Goal: Task Accomplishment & Management: Use online tool/utility

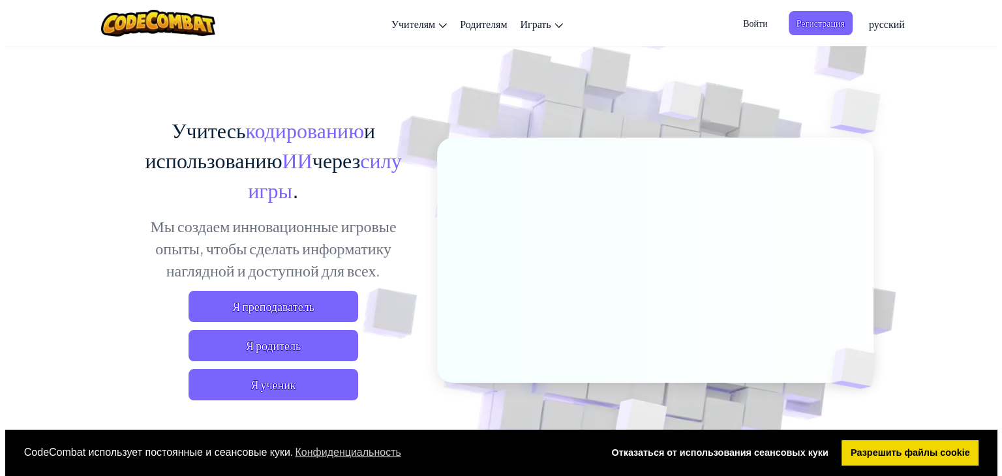
scroll to position [65, 0]
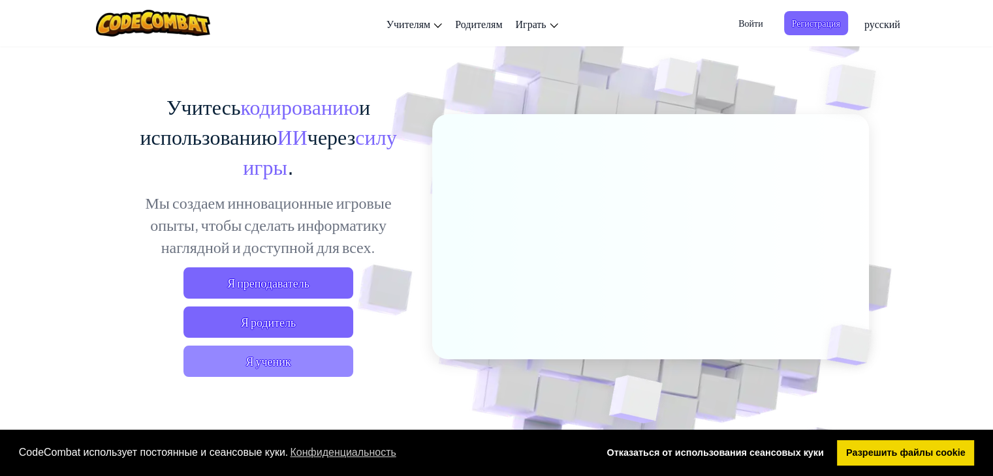
click at [329, 352] on span "Я ученик" at bounding box center [268, 361] width 170 height 31
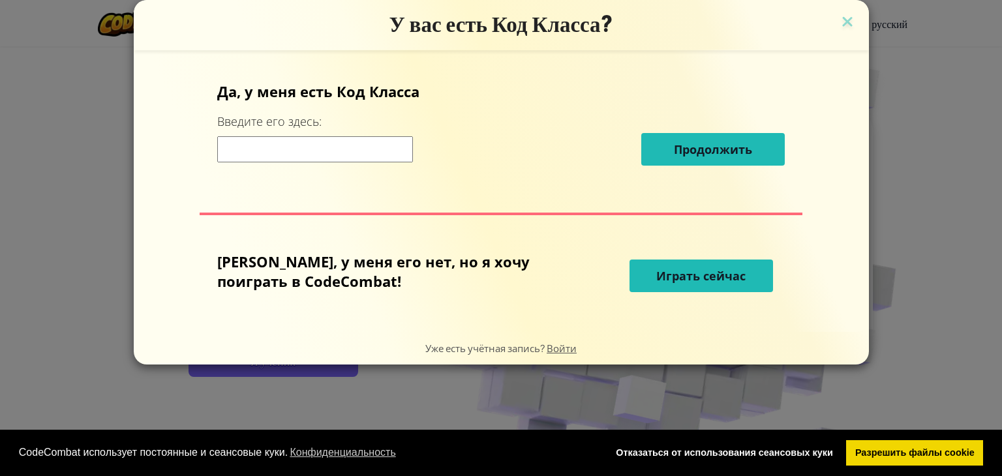
click at [656, 283] on font "Играть сейчас" at bounding box center [700, 276] width 89 height 16
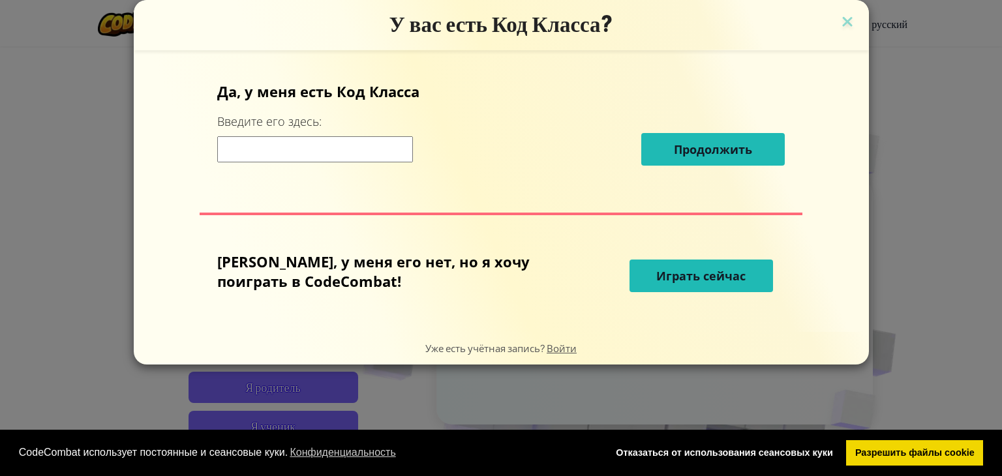
click at [656, 273] on font "Играть сейчас" at bounding box center [700, 276] width 89 height 16
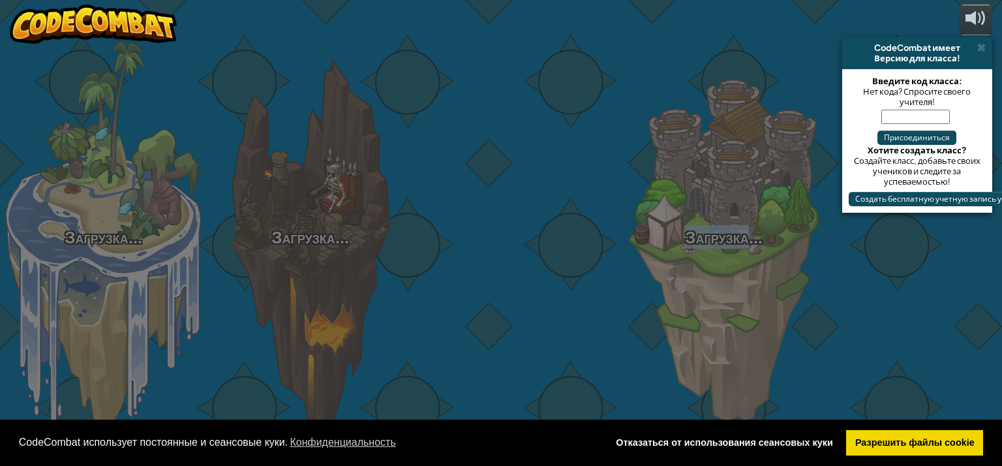
click at [694, 275] on div "Загрузка... Загрузка... Загрузка... Загрузка... Загрузка... Загрузка... Загрузк…" at bounding box center [501, 233] width 1002 height 466
select select "ru"
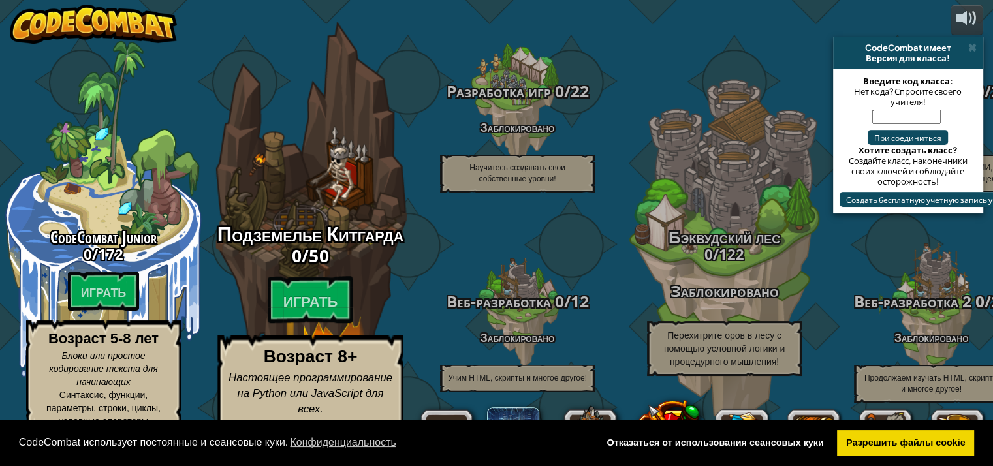
drag, startPoint x: 227, startPoint y: 61, endPoint x: 246, endPoint y: 14, distance: 51.3
click at [246, 14] on div "Подземелье Китгарда 0 / 50 Играть Возраст 8+ Настоящее программирование на Pyth…" at bounding box center [310, 248] width 248 height 497
select select "ru"
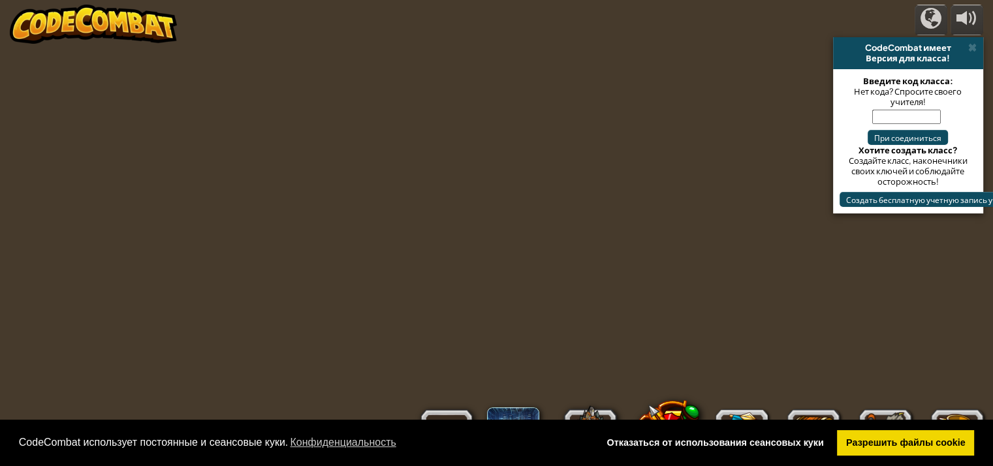
select select "ru"
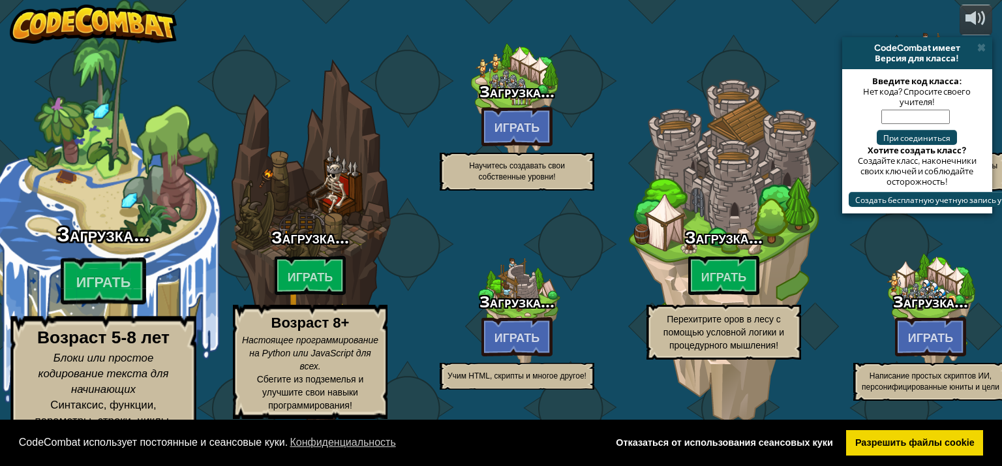
select select "ru"
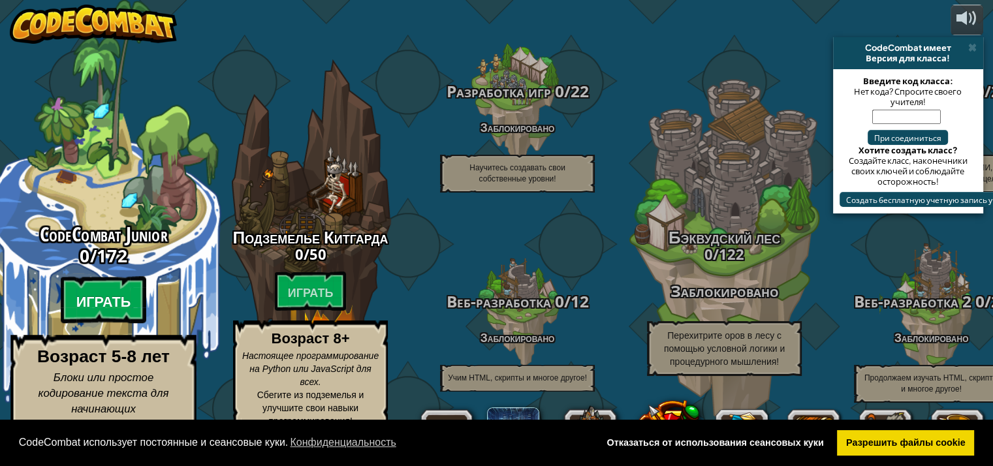
click at [132, 317] on btn "Играть" at bounding box center [104, 300] width 86 height 47
select select "ru"
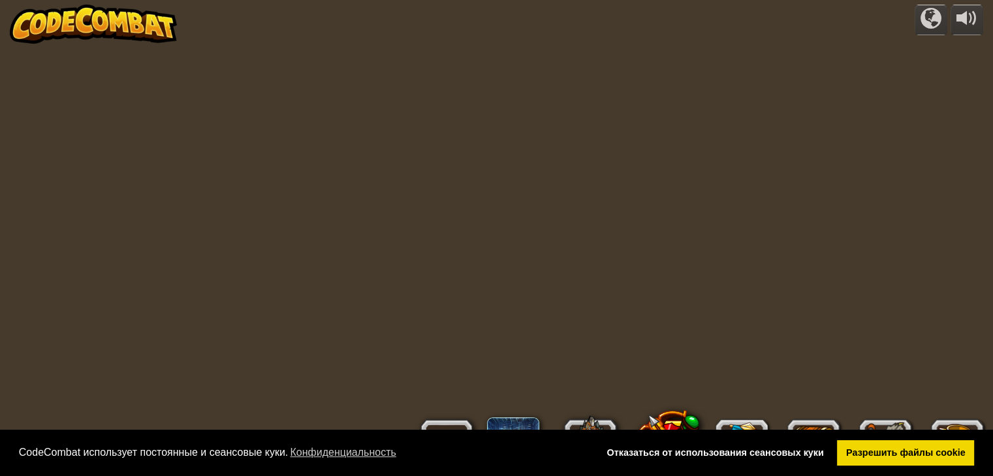
select select "ru"
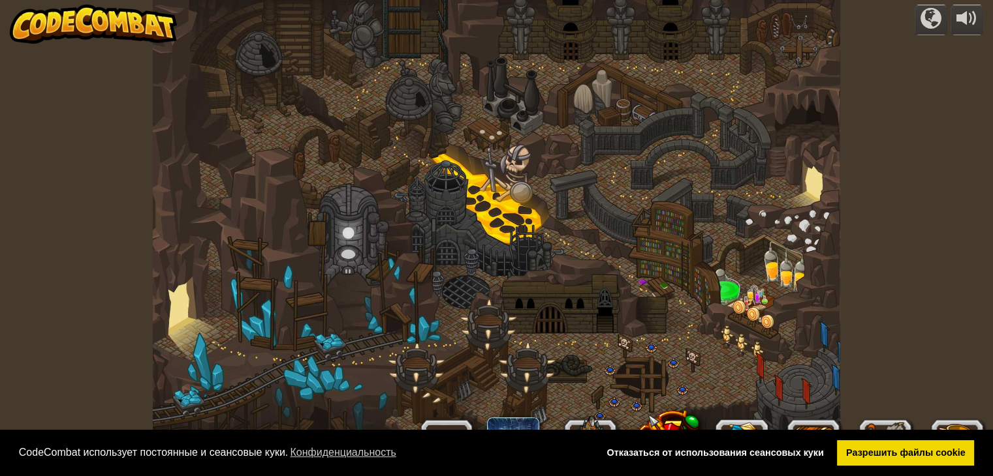
select select "ru"
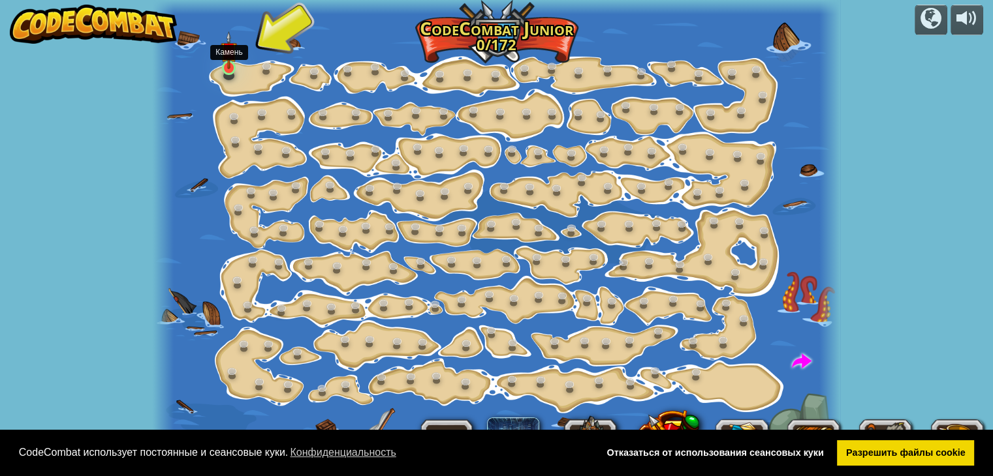
click at [222, 68] on img at bounding box center [229, 50] width 17 height 39
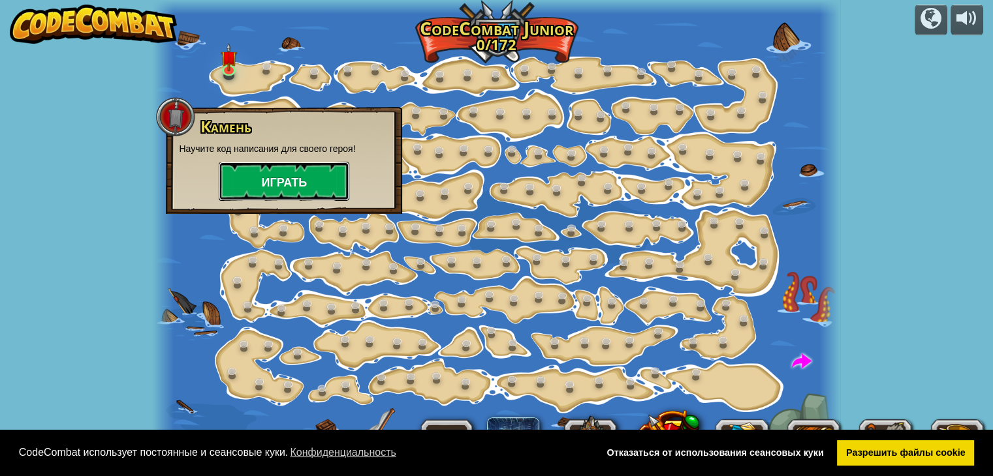
click at [243, 172] on button "Играть" at bounding box center [284, 181] width 131 height 39
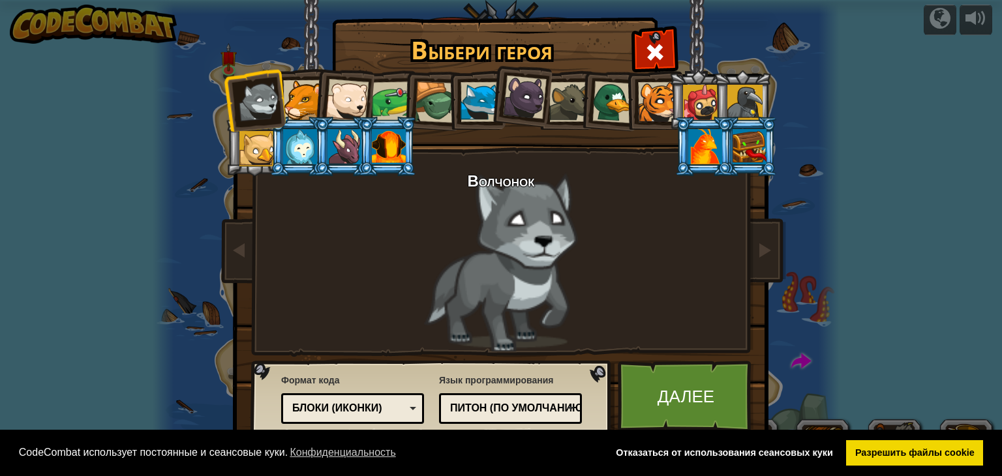
click at [486, 111] on div at bounding box center [481, 102] width 40 height 40
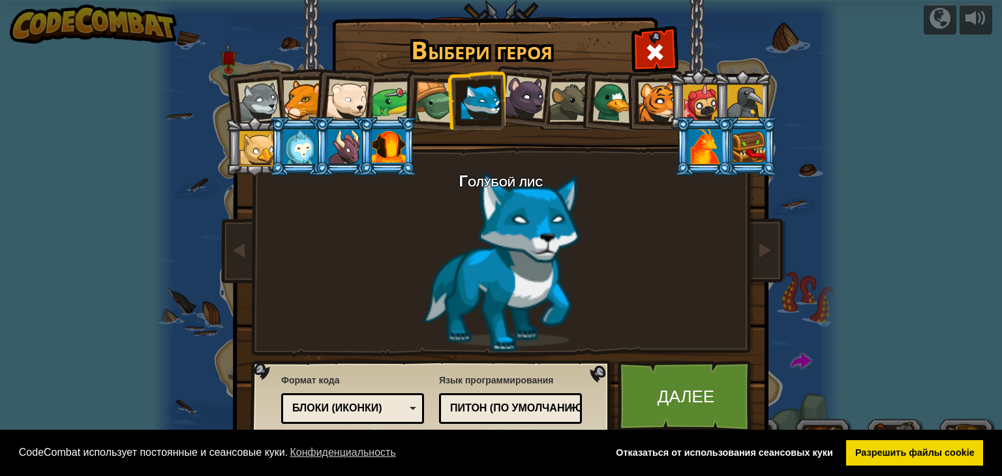
click at [516, 110] on div at bounding box center [525, 98] width 44 height 44
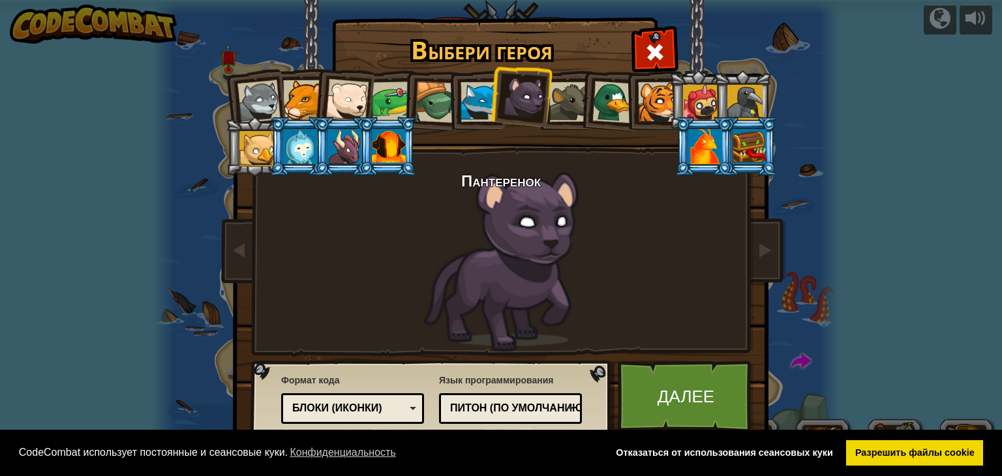
click at [666, 114] on div at bounding box center [658, 102] width 40 height 40
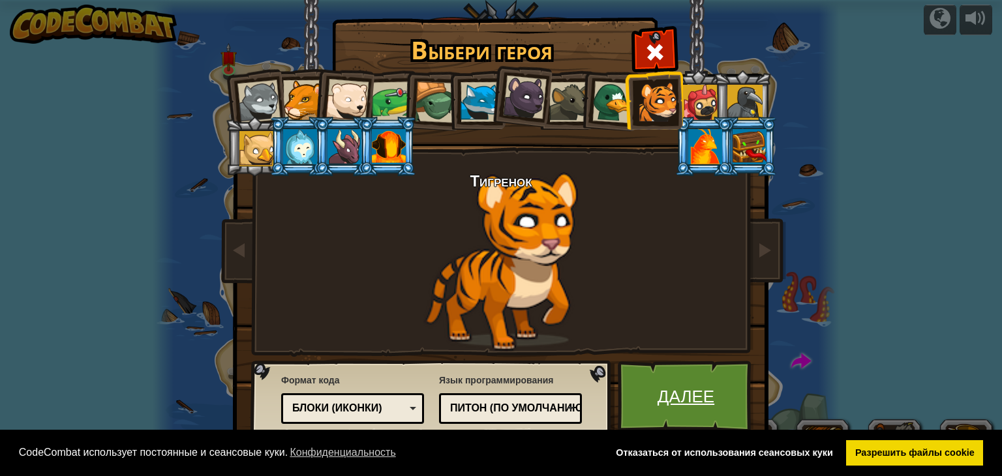
click at [651, 405] on link "Далее" at bounding box center [686, 397] width 136 height 72
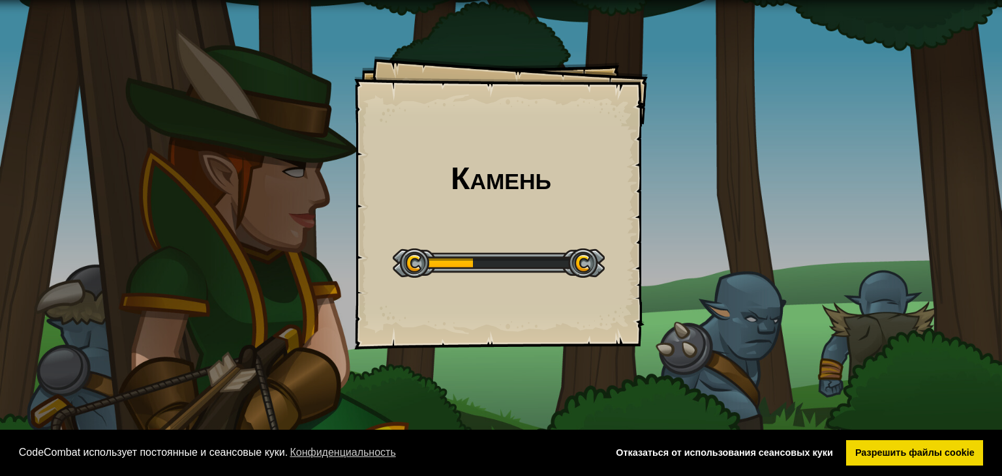
click at [587, 260] on div "Камень Цели Начальный уровень Ошибка загрузки с сервера Чтобы пройти этот урове…" at bounding box center [501, 238] width 1002 height 476
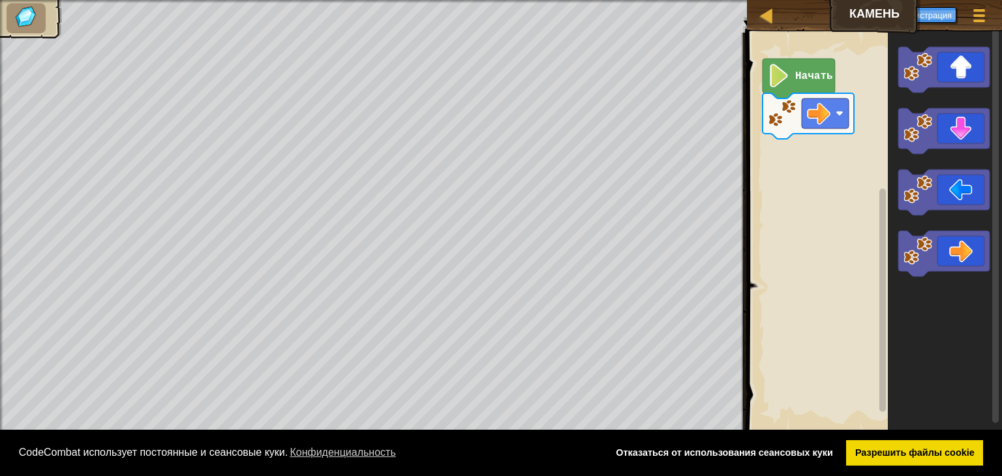
click at [788, 93] on icon "Рабочая область Блочно" at bounding box center [799, 79] width 72 height 40
click at [808, 89] on icon "Рабочая область Блочно" at bounding box center [799, 79] width 72 height 40
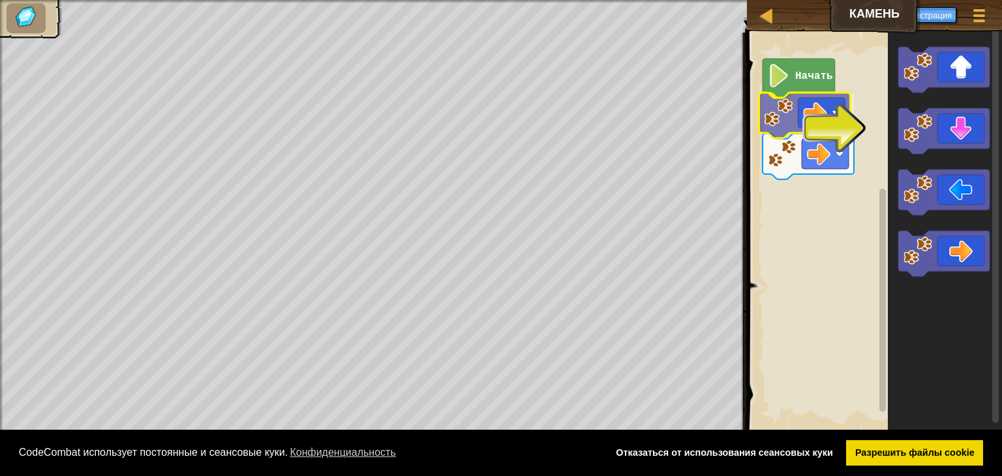
click at [831, 111] on div "Начать" at bounding box center [872, 233] width 259 height 414
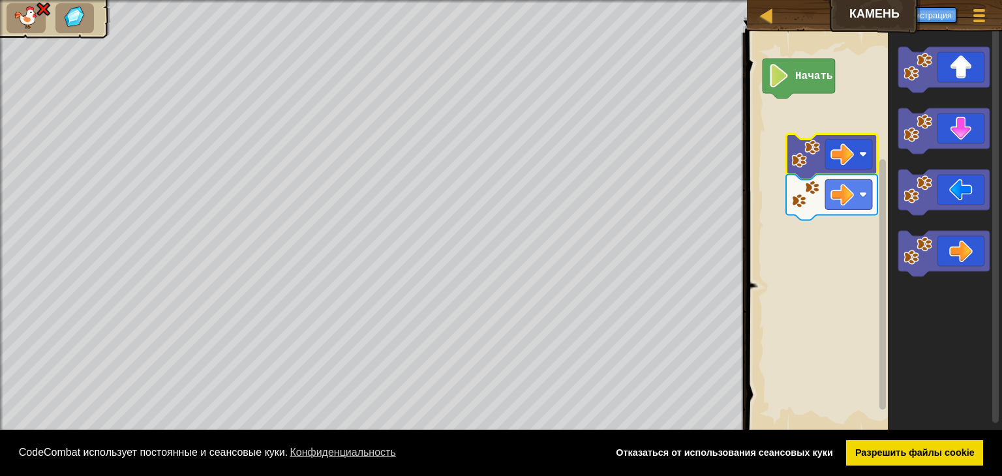
click at [809, 155] on image "Рабочая область Блочно" at bounding box center [806, 154] width 29 height 29
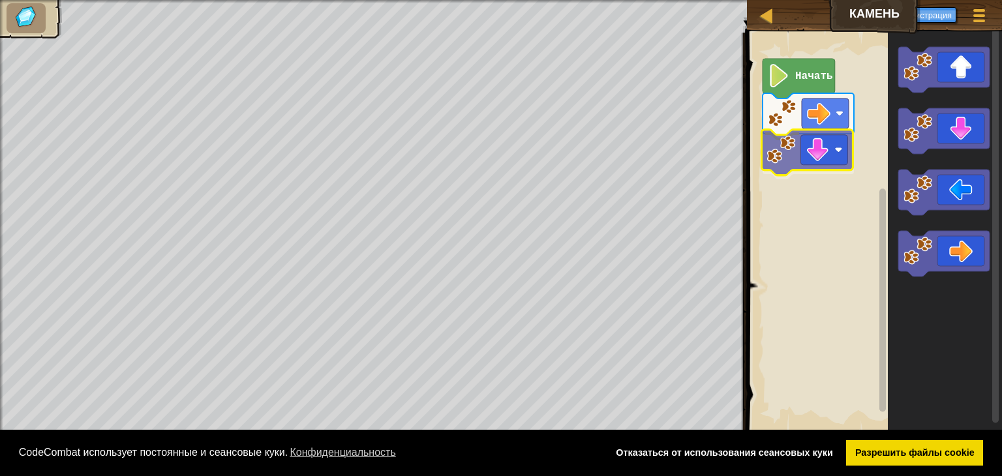
click at [784, 162] on div "Начать" at bounding box center [872, 233] width 259 height 414
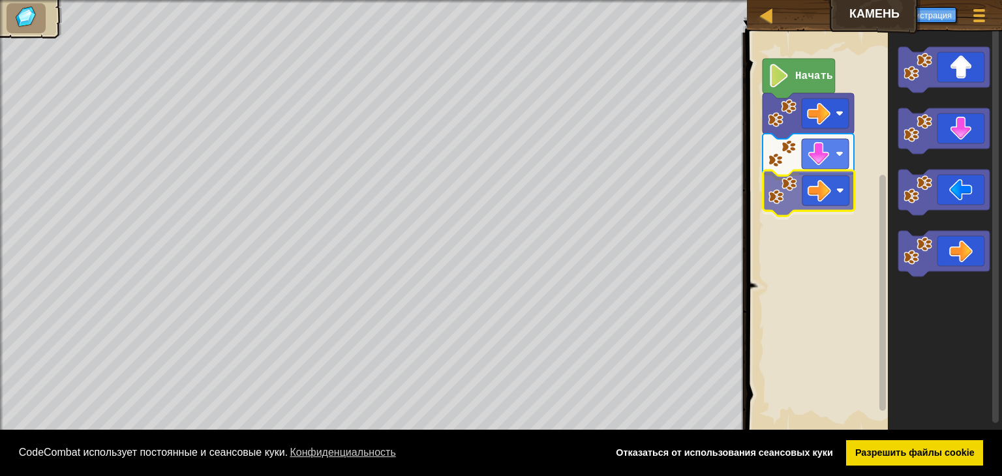
click at [780, 204] on div "Начать" at bounding box center [872, 233] width 259 height 414
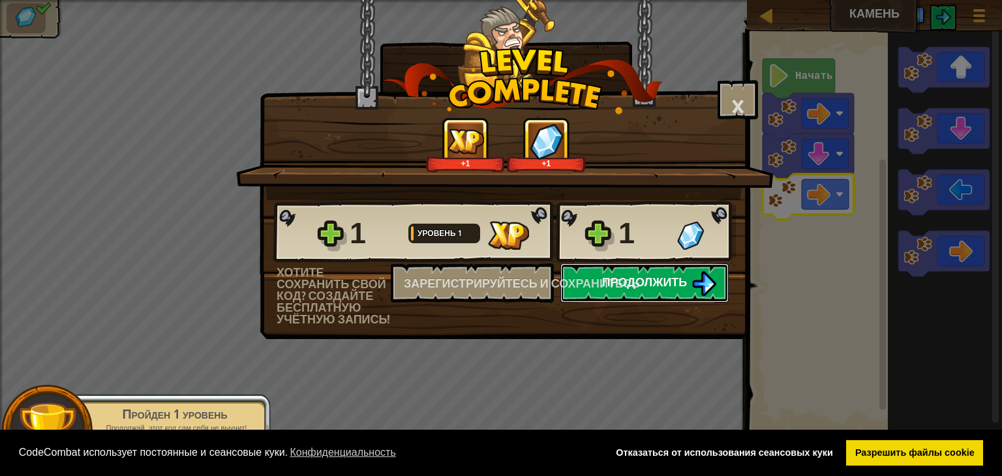
click at [696, 281] on img at bounding box center [704, 283] width 25 height 25
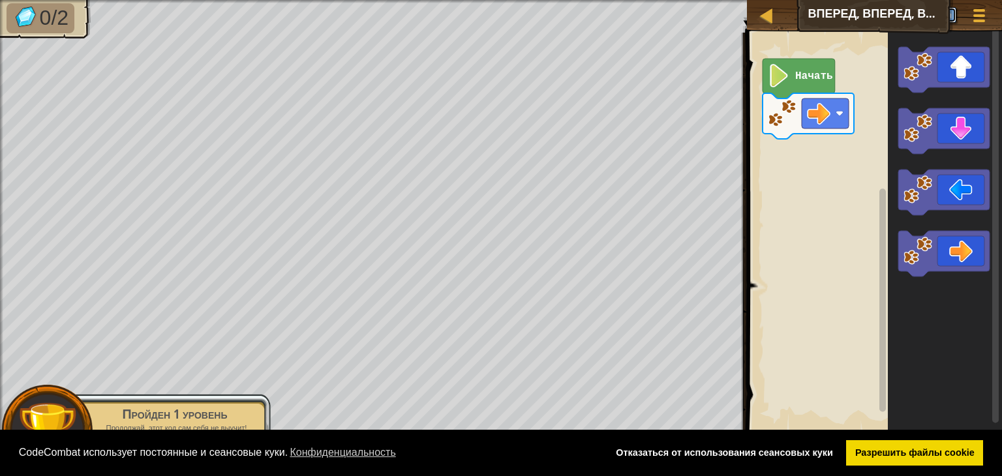
click at [925, 14] on font "Регистрация" at bounding box center [927, 15] width 50 height 12
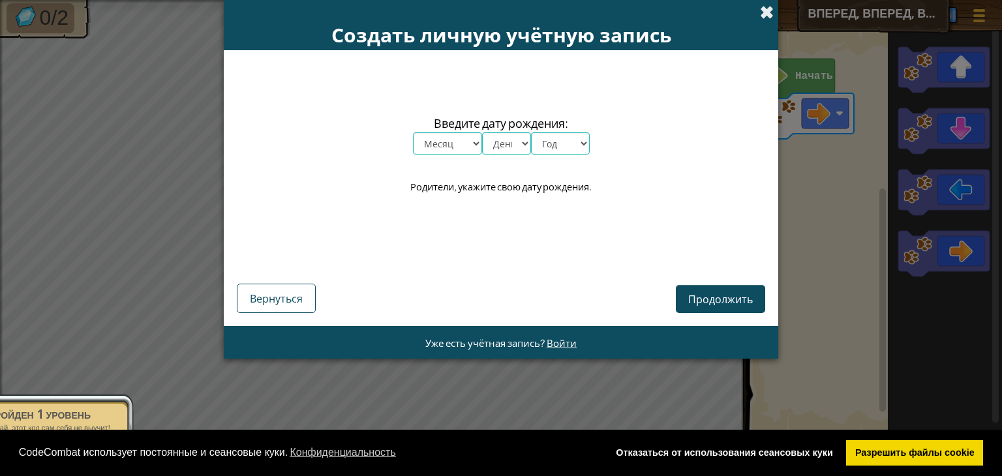
click at [766, 11] on span at bounding box center [767, 12] width 14 height 14
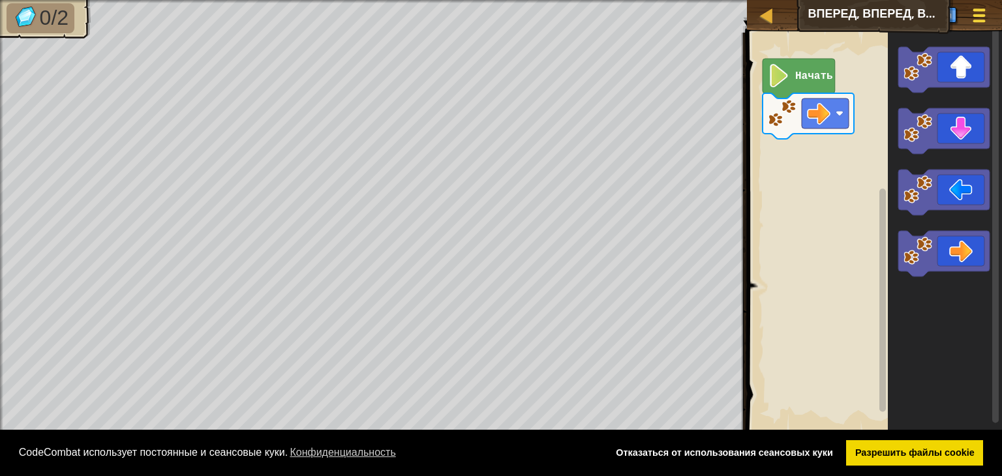
click at [991, 10] on button "Меню игры" at bounding box center [980, 18] width 35 height 32
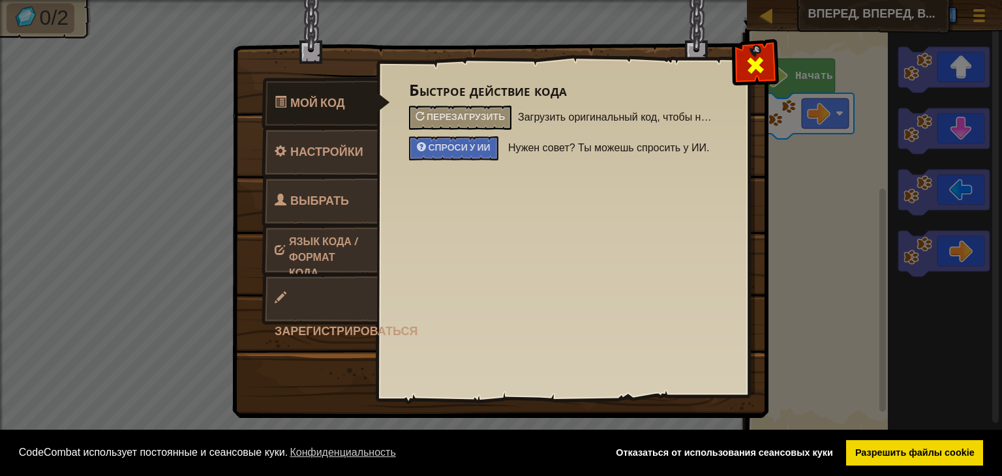
click at [763, 63] on span at bounding box center [755, 65] width 21 height 21
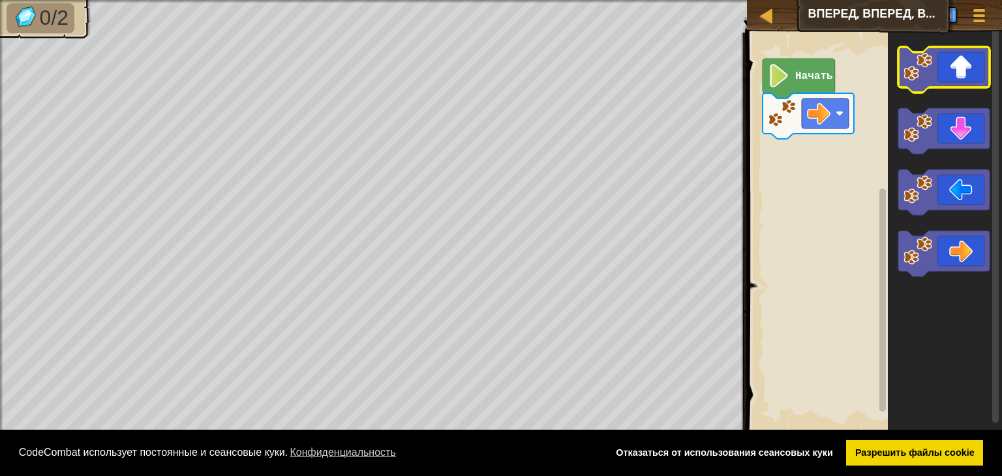
click at [920, 72] on image "Рабочая область Блочно" at bounding box center [918, 67] width 29 height 29
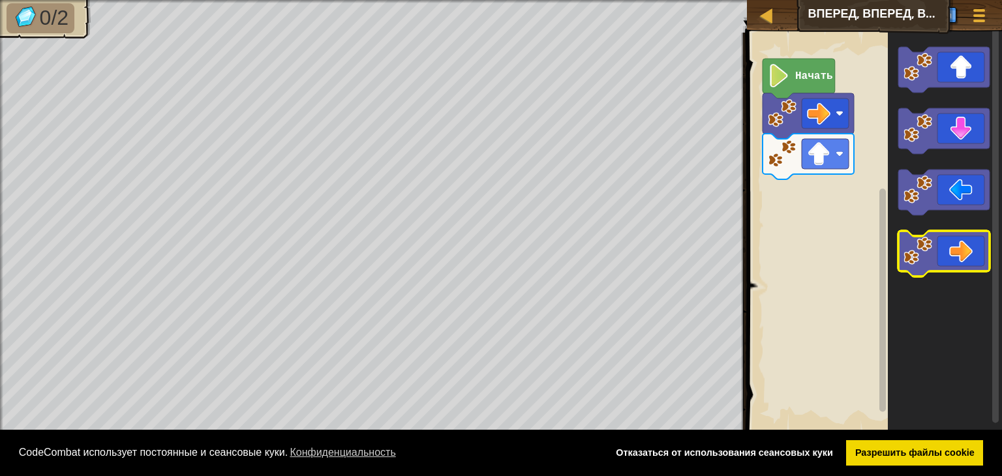
click at [961, 249] on icon "Рабочая область Блочно" at bounding box center [944, 254] width 91 height 46
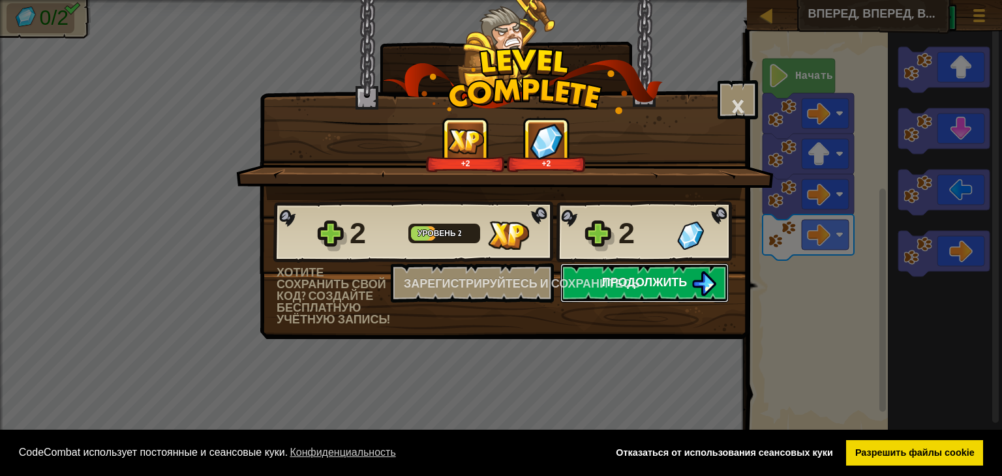
click at [630, 280] on div "2 Уровень 2 2 Хотите сохранить свой код? создайте бесплатную учётную запись! За…" at bounding box center [504, 262] width 488 height 125
click at [641, 276] on font "Продолжить" at bounding box center [644, 282] width 85 height 16
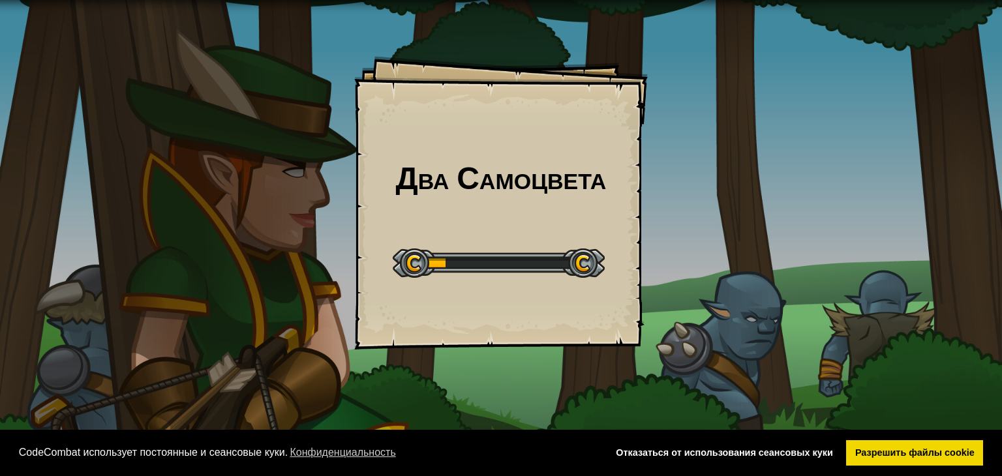
click at [614, 251] on div "Два Самоцвета Цели Начальный уровень Ошибка загрузки с сервера Чтобы пройти это…" at bounding box center [501, 203] width 294 height 294
click at [618, 254] on div "Два Самоцвета Цели Начальный уровень Ошибка загрузки с сервера Чтобы пройти это…" at bounding box center [501, 203] width 294 height 294
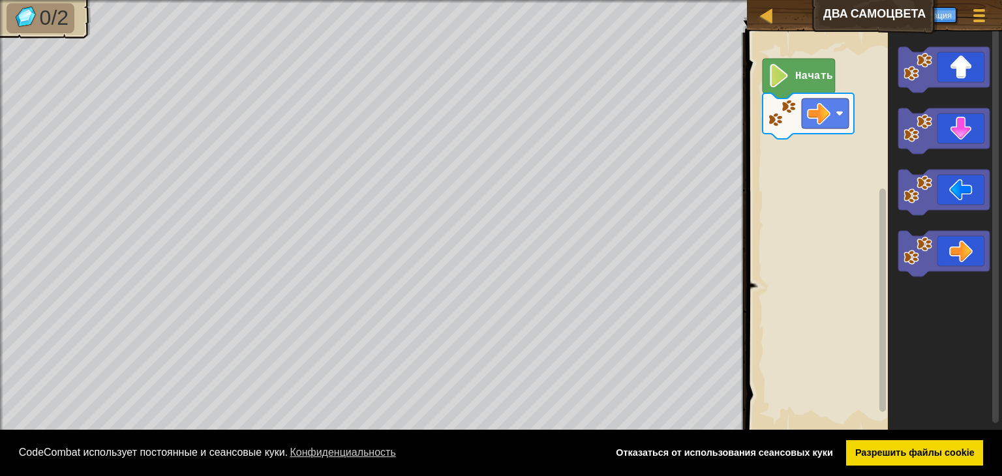
click at [776, 73] on image "Рабочая область Блочно" at bounding box center [779, 75] width 22 height 23
click at [778, 74] on image "Рабочая область Блочно" at bounding box center [779, 75] width 22 height 23
click at [845, 29] on div "Карта Два Самоцвета Меню игры Регистрация" at bounding box center [874, 16] width 255 height 33
click at [950, 16] on font "Регистрация" at bounding box center [927, 15] width 50 height 12
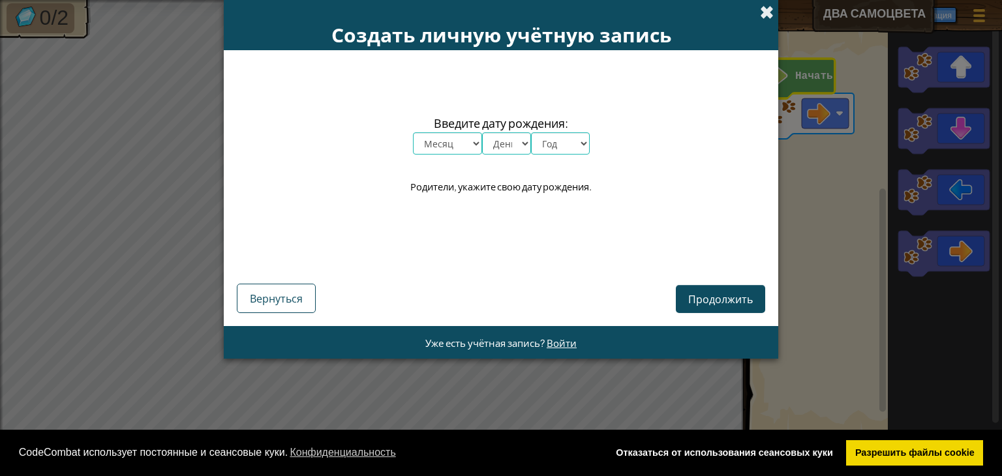
click at [771, 14] on span at bounding box center [767, 12] width 14 height 14
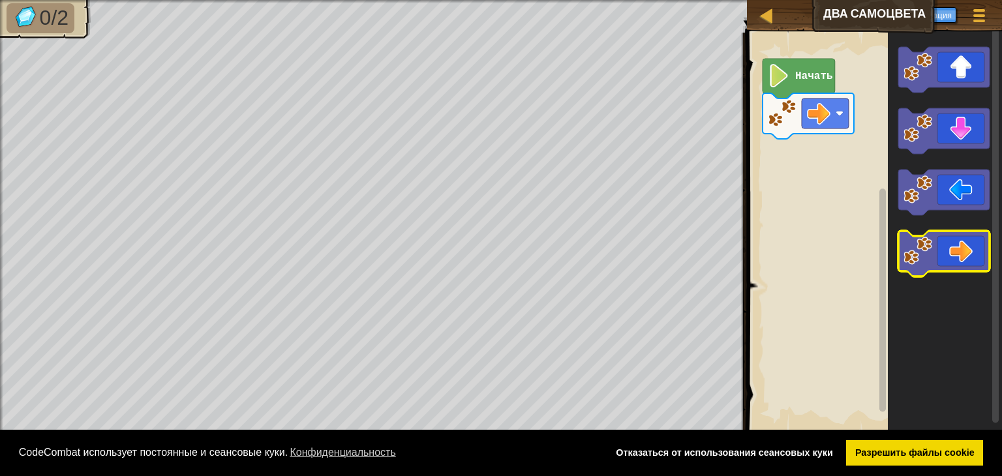
click at [959, 251] on icon "Рабочая область Блочно" at bounding box center [944, 254] width 91 height 46
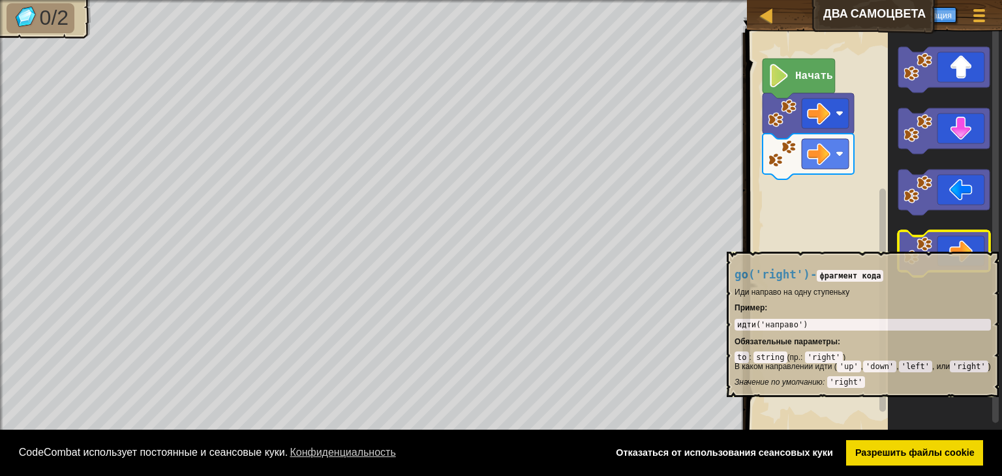
click at [958, 245] on icon "Рабочая область Блочно" at bounding box center [944, 254] width 91 height 46
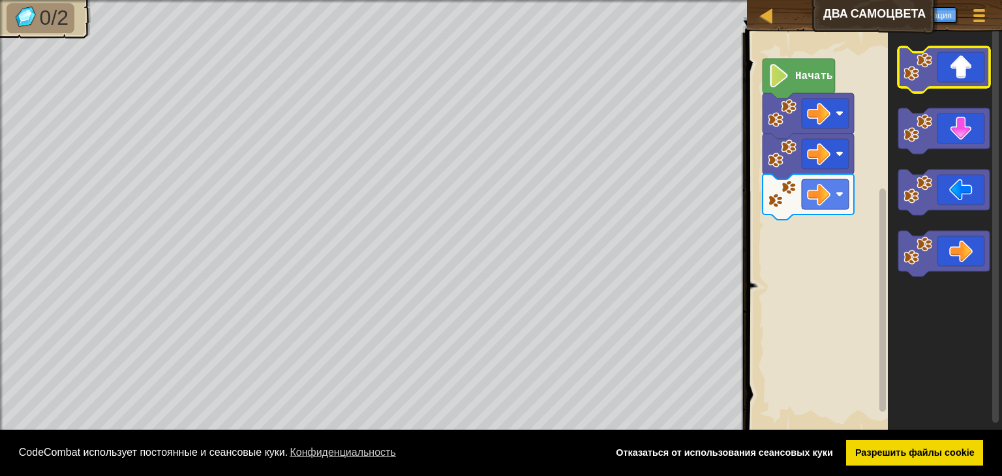
click at [964, 74] on icon "Рабочая область Блочно" at bounding box center [944, 70] width 91 height 46
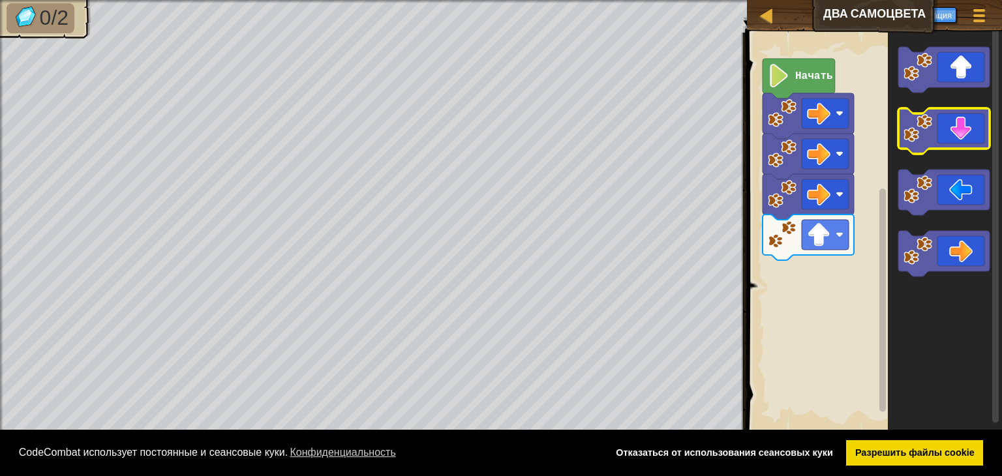
click at [961, 136] on icon "Рабочая область Блочно" at bounding box center [944, 131] width 91 height 46
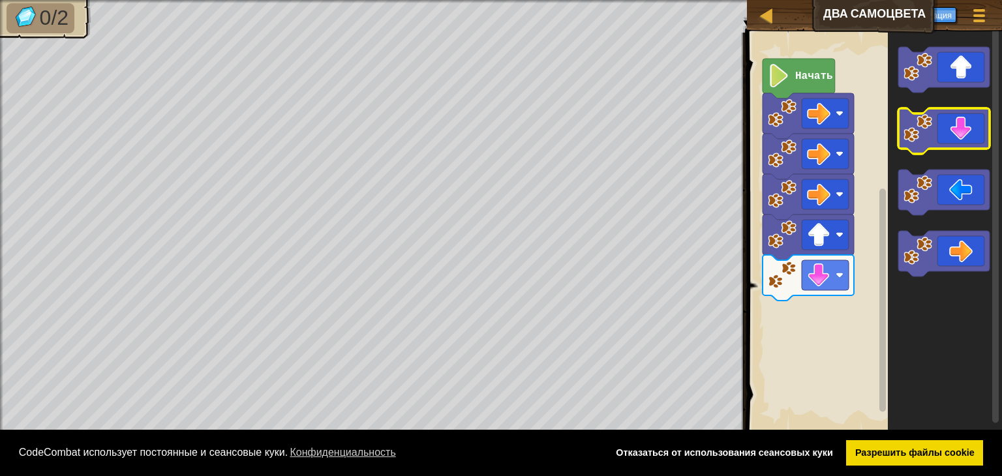
click at [961, 136] on icon "Рабочая область Блочно" at bounding box center [944, 131] width 91 height 46
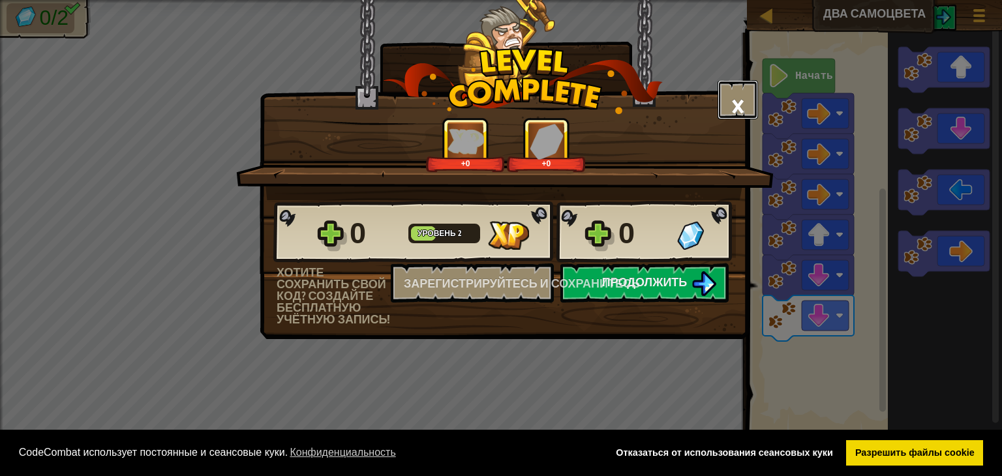
click at [742, 108] on font "×" at bounding box center [738, 106] width 14 height 44
